Goal: Transaction & Acquisition: Download file/media

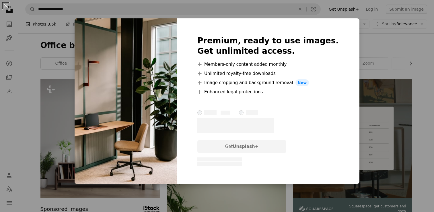
scroll to position [224, 0]
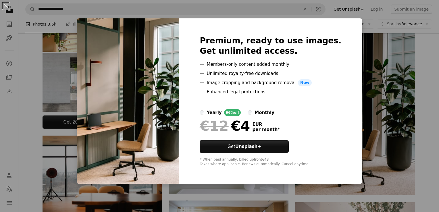
click at [381, 140] on div "An X shape Premium, ready to use images. Get unlimited access. A plus sign Memb…" at bounding box center [219, 106] width 439 height 212
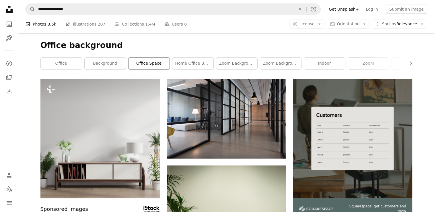
click at [162, 65] on link "office space" at bounding box center [149, 63] width 41 height 11
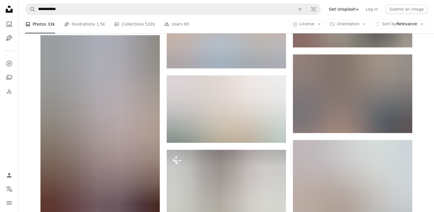
scroll to position [543, 0]
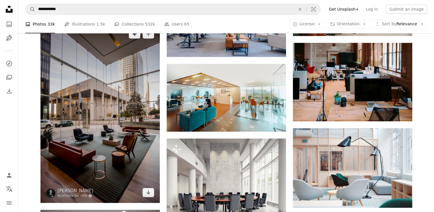
click at [154, 193] on img at bounding box center [99, 113] width 119 height 179
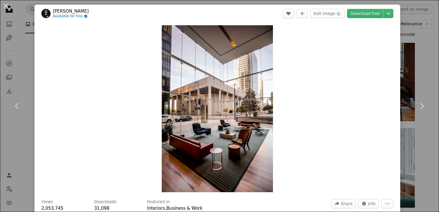
click at [424, 75] on div "An X shape Chevron left Chevron right [PERSON_NAME] Available for hire A checkm…" at bounding box center [219, 106] width 439 height 212
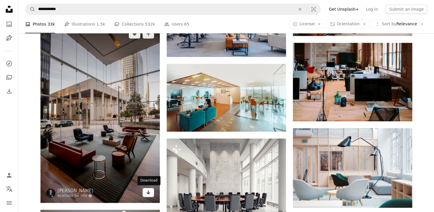
click at [145, 192] on link "Arrow pointing down" at bounding box center [148, 192] width 11 height 9
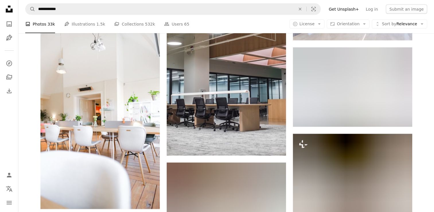
scroll to position [1133, 0]
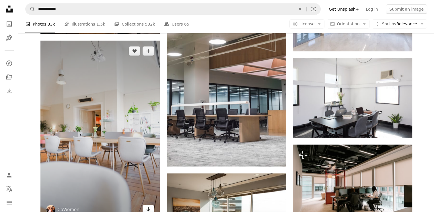
click at [149, 207] on icon "Arrow pointing down" at bounding box center [148, 209] width 5 height 7
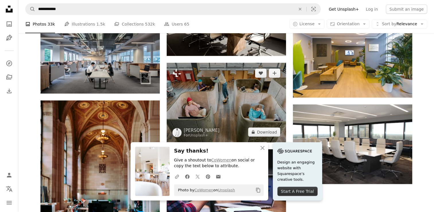
scroll to position [1480, 0]
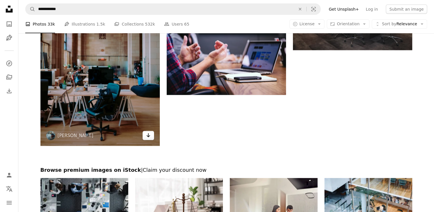
click at [150, 132] on icon "Arrow pointing down" at bounding box center [148, 135] width 5 height 7
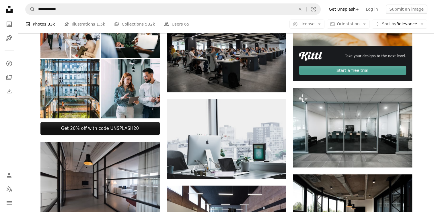
scroll to position [0, 0]
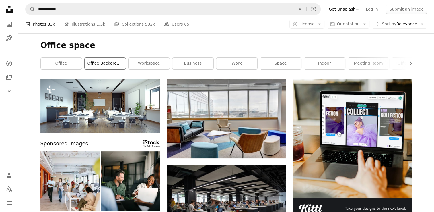
click at [109, 62] on link "office background" at bounding box center [105, 63] width 41 height 11
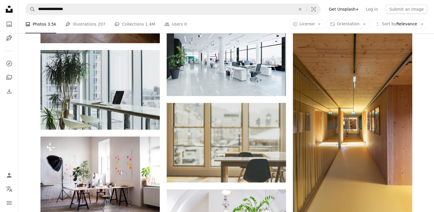
scroll to position [591, 0]
